Goal: Find specific page/section: Find specific page/section

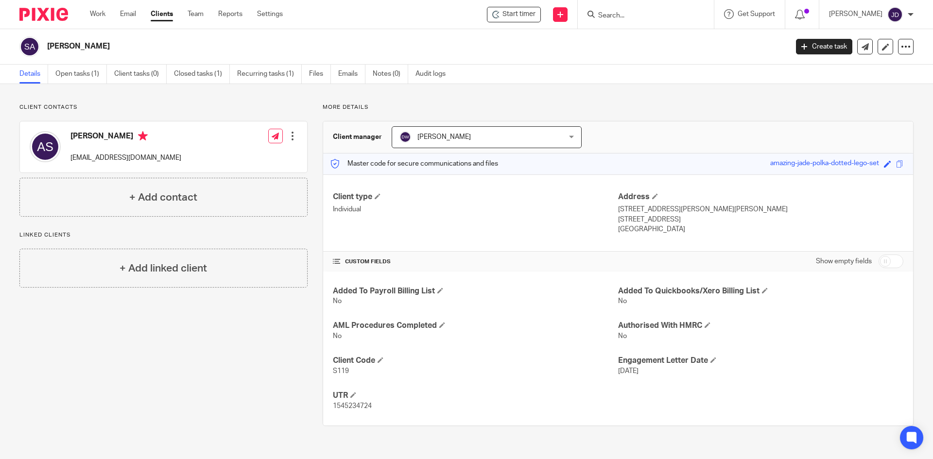
click at [501, 105] on p "More details" at bounding box center [618, 108] width 591 height 8
click at [531, 109] on p "More details" at bounding box center [618, 108] width 591 height 8
click at [447, 96] on div "Client contacts Adam Stagg adamstagg1987@hotmail.co.uk Edit contact Create clie…" at bounding box center [466, 265] width 933 height 362
click at [445, 99] on div "Client contacts Adam Stagg adamstagg1987@hotmail.co.uk Edit contact Create clie…" at bounding box center [466, 265] width 933 height 362
click at [645, 12] on input "Search" at bounding box center [640, 16] width 87 height 9
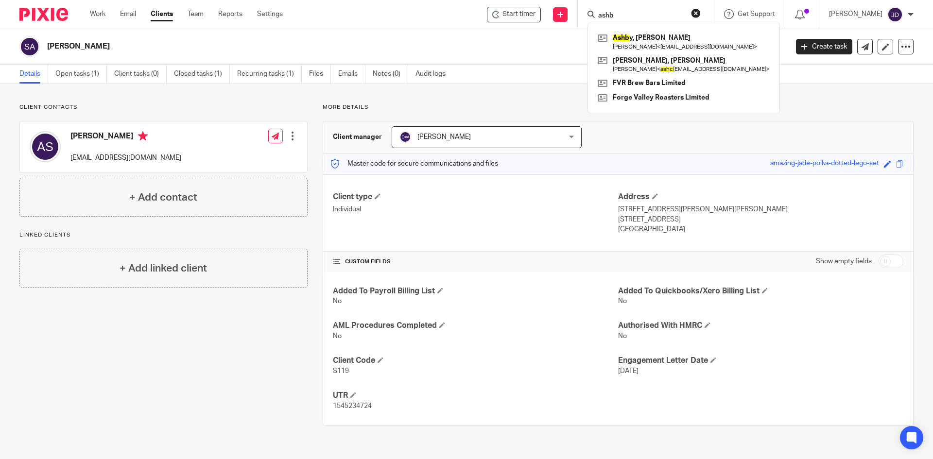
type input "ashb"
click at [658, 30] on div "Ashb y, John Frederick John < frederickjohnashby@gmail.com > Fisher, John Richm…" at bounding box center [684, 68] width 192 height 90
click at [660, 36] on link at bounding box center [683, 42] width 177 height 22
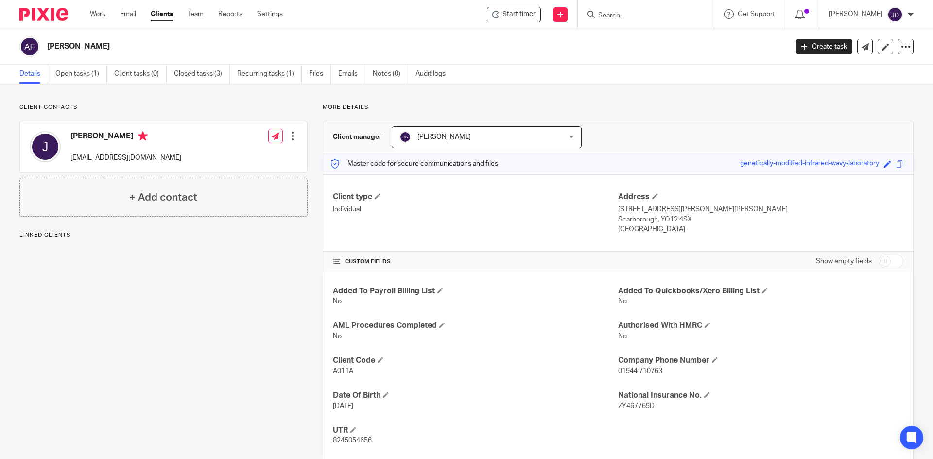
click at [497, 109] on p "More details" at bounding box center [618, 108] width 591 height 8
click at [643, 14] on input "Search" at bounding box center [640, 16] width 87 height 9
type input "s"
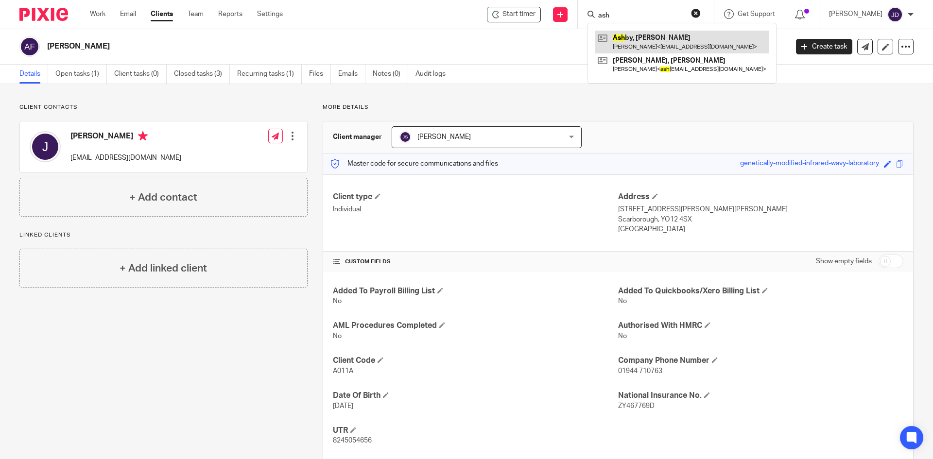
type input "ash"
click at [650, 48] on link at bounding box center [682, 42] width 174 height 22
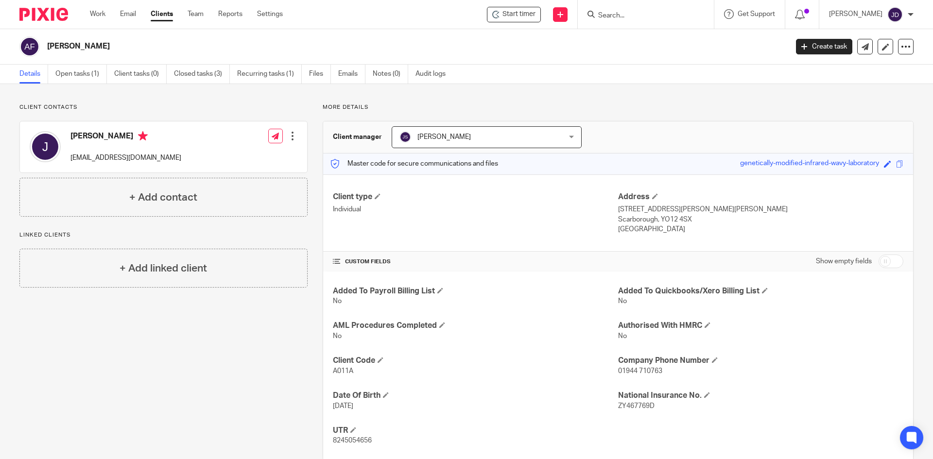
click at [629, 12] on input "Search" at bounding box center [640, 16] width 87 height 9
type input "oil"
click at [648, 45] on link at bounding box center [680, 42] width 171 height 22
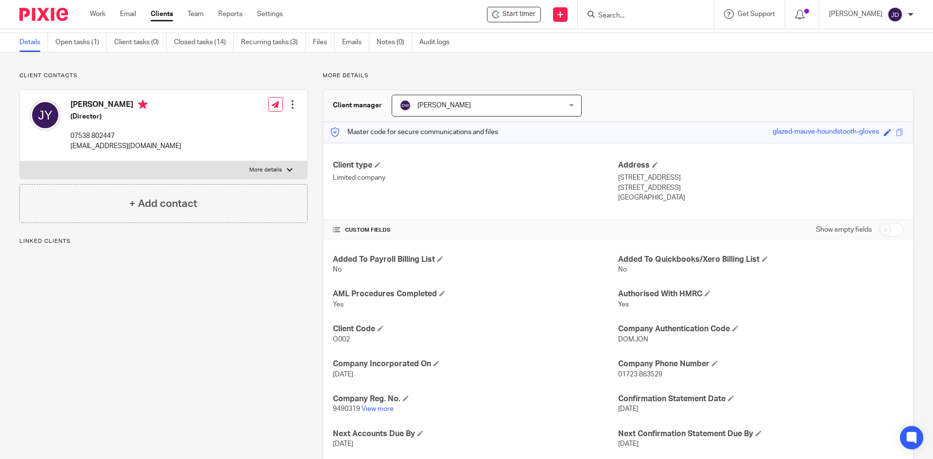
scroll to position [91, 0]
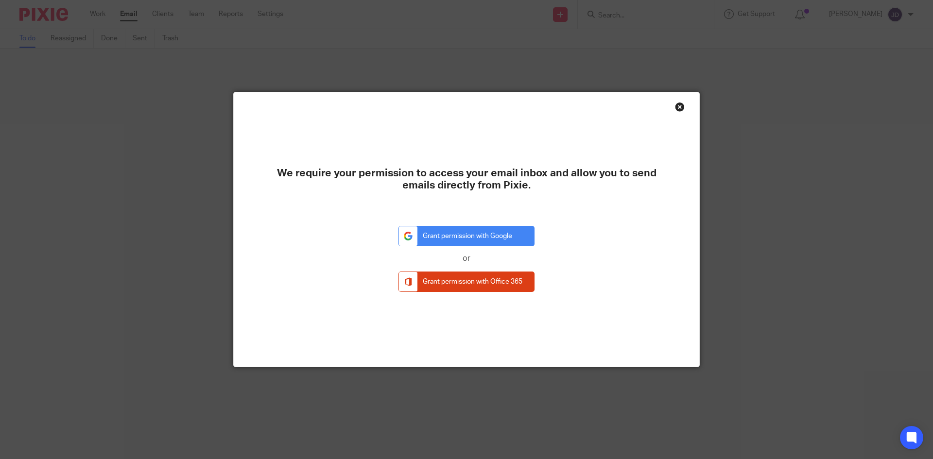
click at [676, 109] on div "Close this dialog window" at bounding box center [680, 107] width 10 height 10
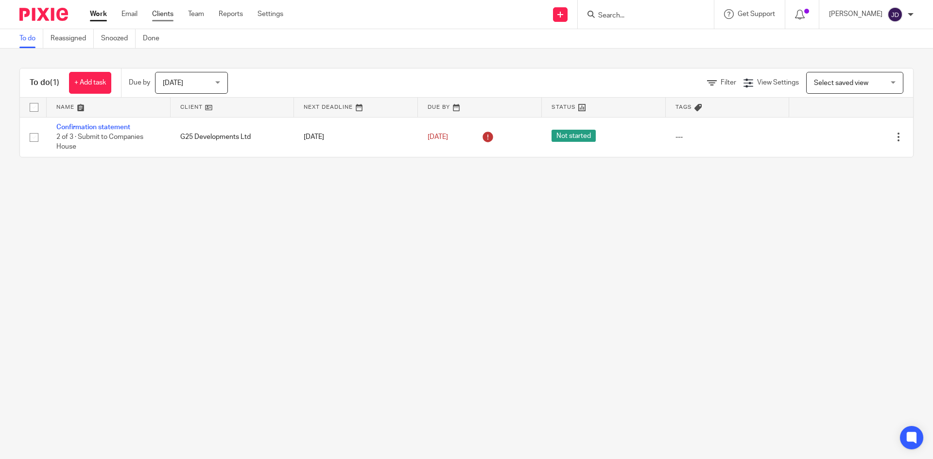
click at [170, 17] on link "Clients" at bounding box center [162, 14] width 21 height 10
